Goal: Information Seeking & Learning: Learn about a topic

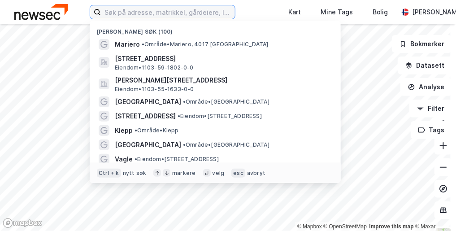
click at [123, 14] on input at bounding box center [168, 11] width 134 height 13
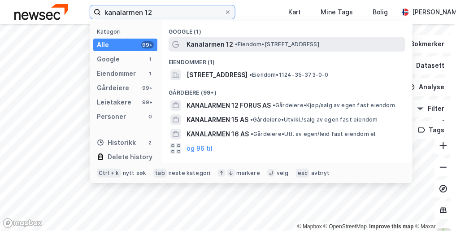
type input "kanalarmen 12"
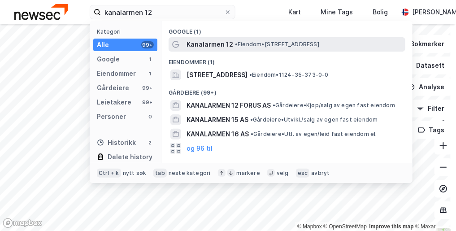
click at [214, 47] on span "Kanalarmen 12" at bounding box center [209, 44] width 47 height 11
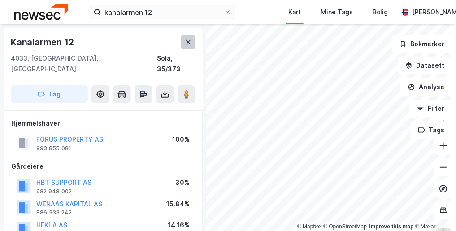
click at [188, 43] on icon at bounding box center [188, 42] width 7 height 7
